Goal: Navigation & Orientation: Understand site structure

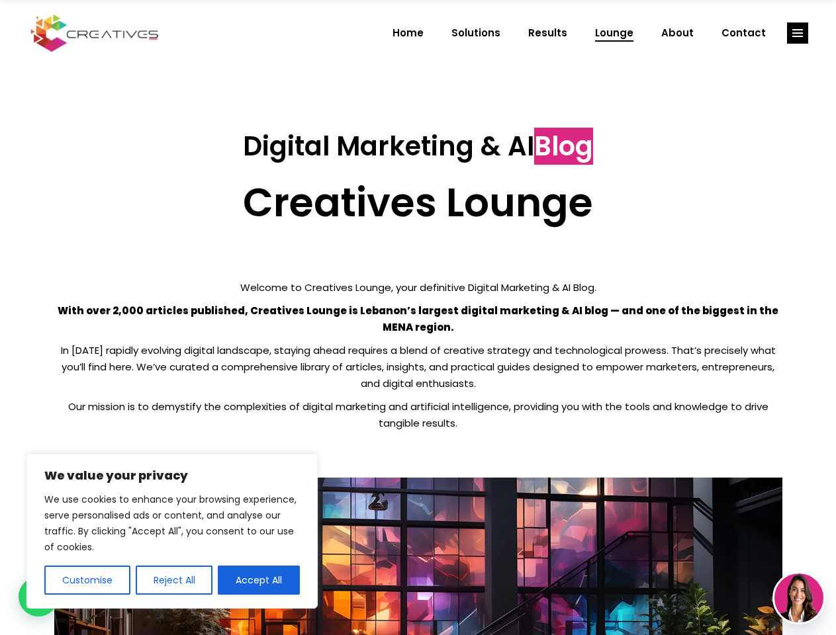
click at [418, 318] on p "With over 2,000 articles published, Creatives Lounge is Lebanon’s largest digit…" at bounding box center [418, 318] width 728 height 33
click at [87, 580] on button "Customise" at bounding box center [87, 580] width 86 height 29
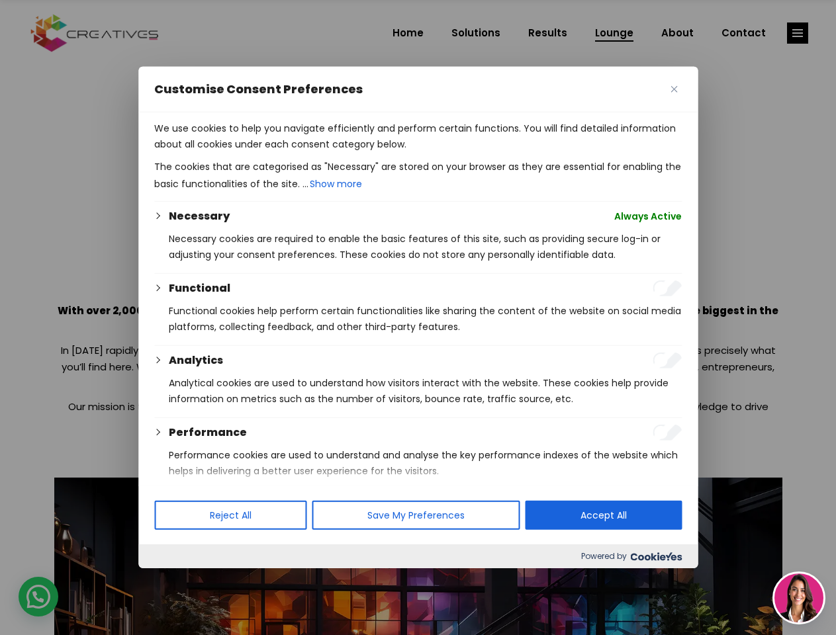
click at [259, 441] on div "Performance" at bounding box center [425, 433] width 513 height 16
click at [798, 33] on div at bounding box center [418, 317] width 836 height 635
click at [799, 598] on img at bounding box center [798, 598] width 49 height 49
